Goal: Check status: Check status

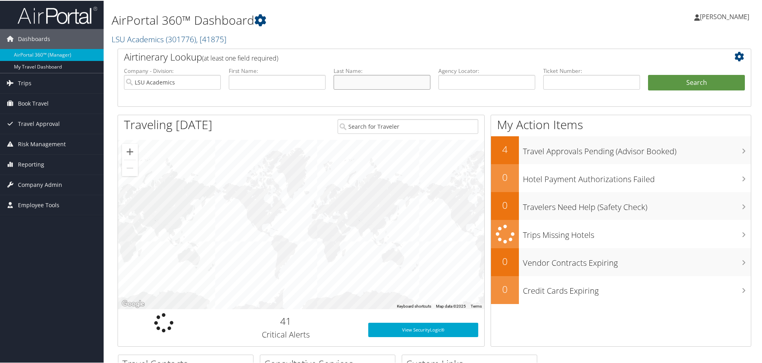
click at [350, 77] on input "text" at bounding box center [382, 81] width 97 height 15
type input "ashley"
type input "arceneaux"
click at [648, 74] on button "Search" at bounding box center [696, 82] width 97 height 16
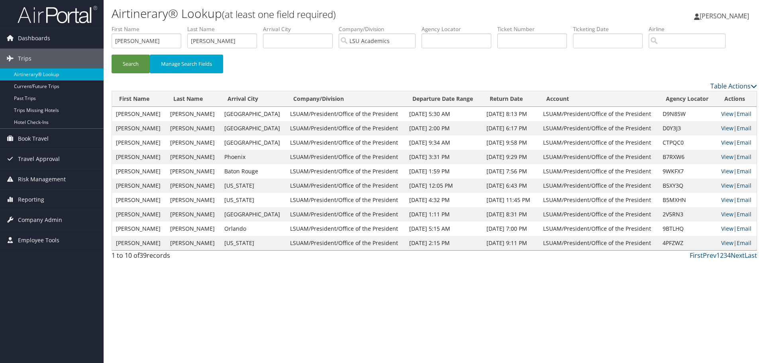
click at [723, 143] on link "View" at bounding box center [727, 143] width 12 height 8
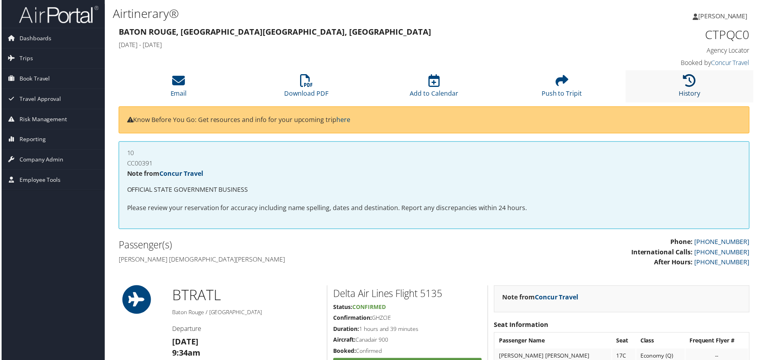
click at [698, 89] on li "History" at bounding box center [691, 87] width 128 height 32
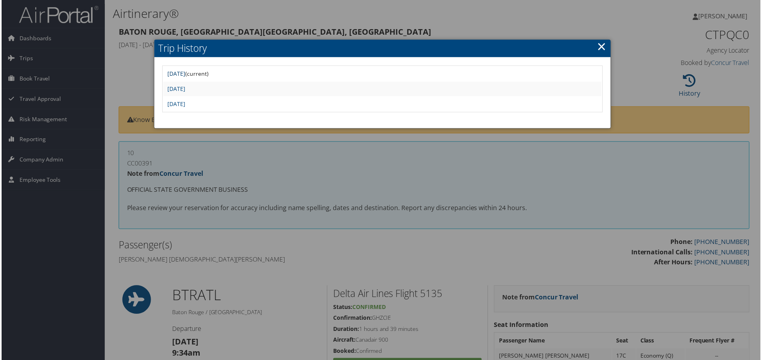
click at [185, 72] on link "Mon Jul 14 15:48:05 MDT 2025" at bounding box center [176, 74] width 18 height 8
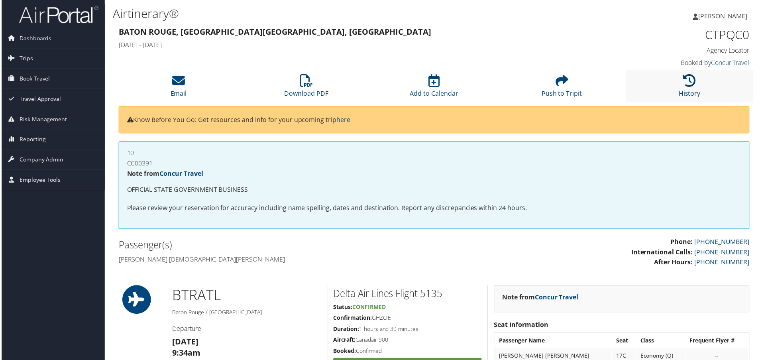
click at [686, 79] on icon at bounding box center [691, 81] width 13 height 13
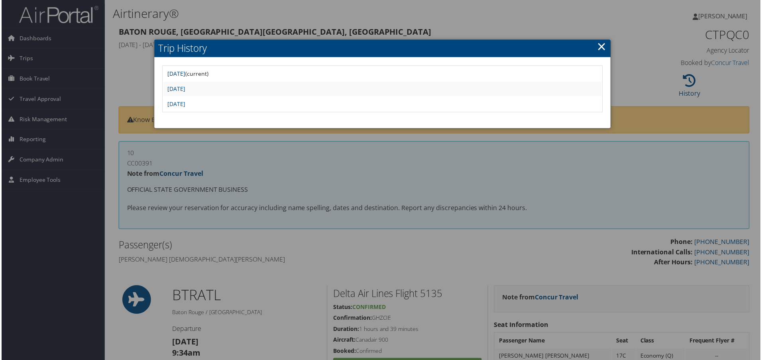
click at [185, 75] on link "[DATE]" at bounding box center [176, 74] width 18 height 8
